Goal: Check status

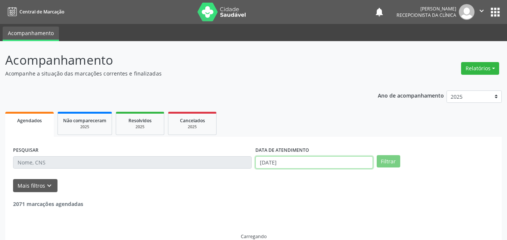
click at [301, 165] on input "[DATE]" at bounding box center [314, 162] width 118 height 13
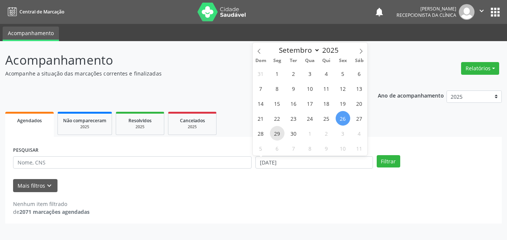
click at [274, 133] on span "29" at bounding box center [277, 133] width 15 height 15
type input "[DATE]"
click at [288, 135] on span "30" at bounding box center [293, 133] width 15 height 15
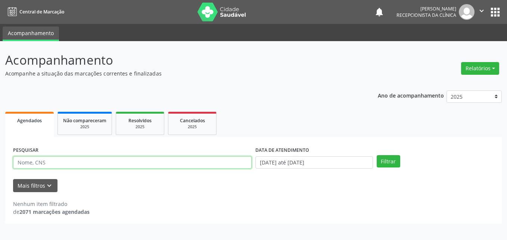
drag, startPoint x: 208, startPoint y: 166, endPoint x: 209, endPoint y: 162, distance: 4.4
click at [208, 166] on input "text" at bounding box center [132, 162] width 238 height 13
type input "[PERSON_NAME]"
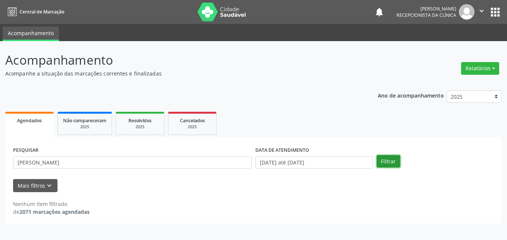
click at [382, 162] on button "Filtrar" at bounding box center [388, 161] width 24 height 13
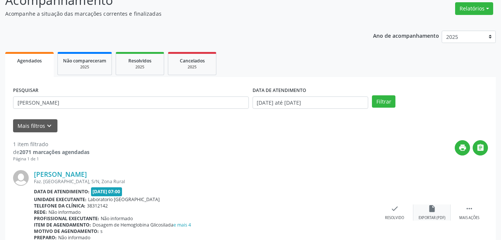
scroll to position [96, 0]
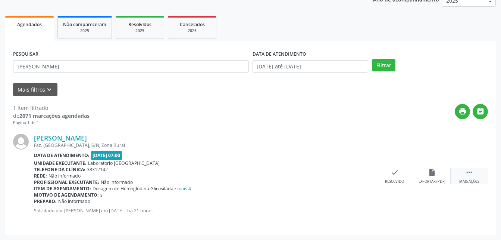
click at [466, 174] on icon "" at bounding box center [469, 172] width 8 height 8
click at [360, 178] on div "print Imprimir" at bounding box center [357, 176] width 37 height 16
